Goal: Navigation & Orientation: Go to known website

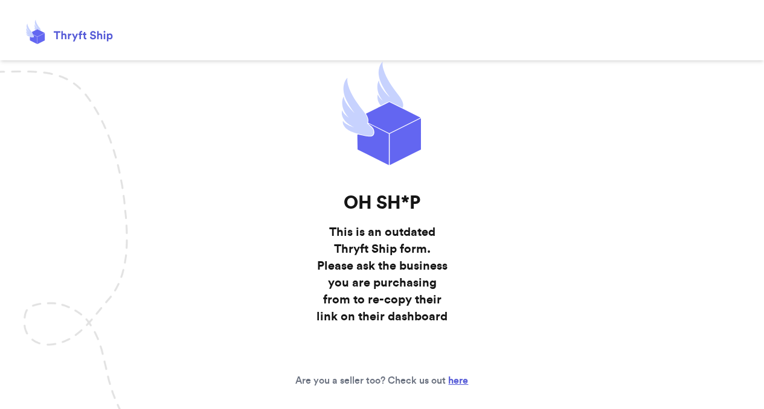
click at [460, 383] on link "here" at bounding box center [458, 381] width 20 height 10
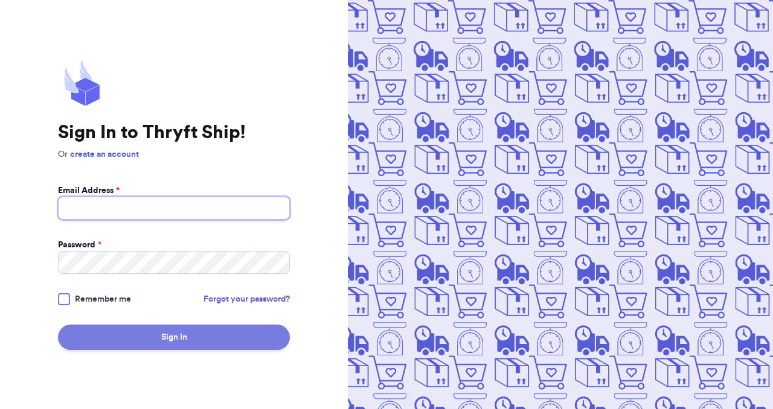
type input "may_ortega13@hotmail.com"
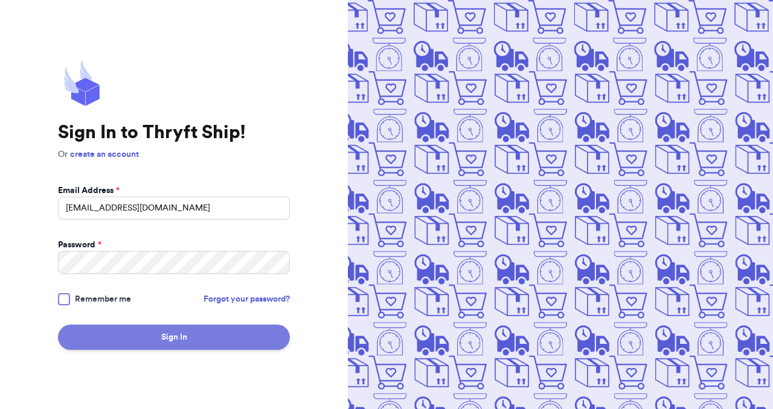
click at [197, 337] on button "Sign In" at bounding box center [174, 337] width 232 height 25
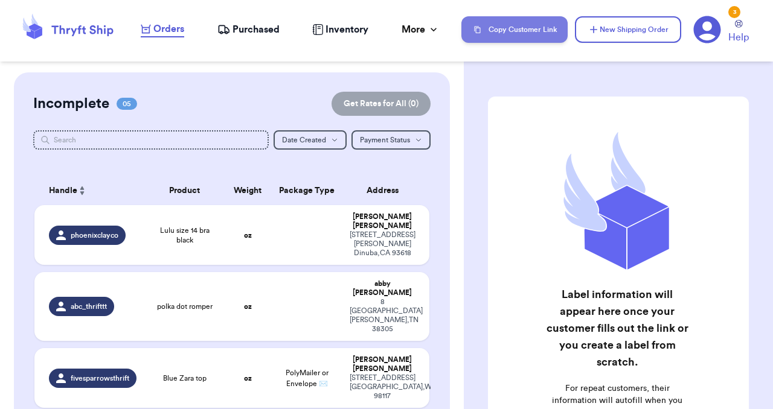
click at [546, 22] on button "Copy Customer Link" at bounding box center [514, 29] width 106 height 27
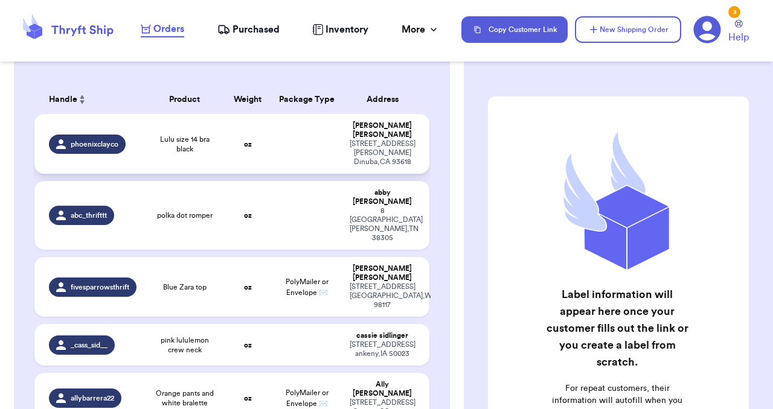
scroll to position [97, 0]
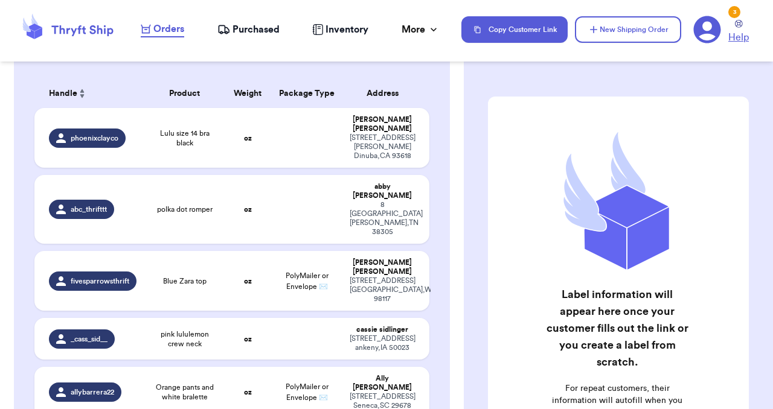
click at [739, 24] on icon at bounding box center [739, 24] width 8 height 8
